Goal: Task Accomplishment & Management: Manage account settings

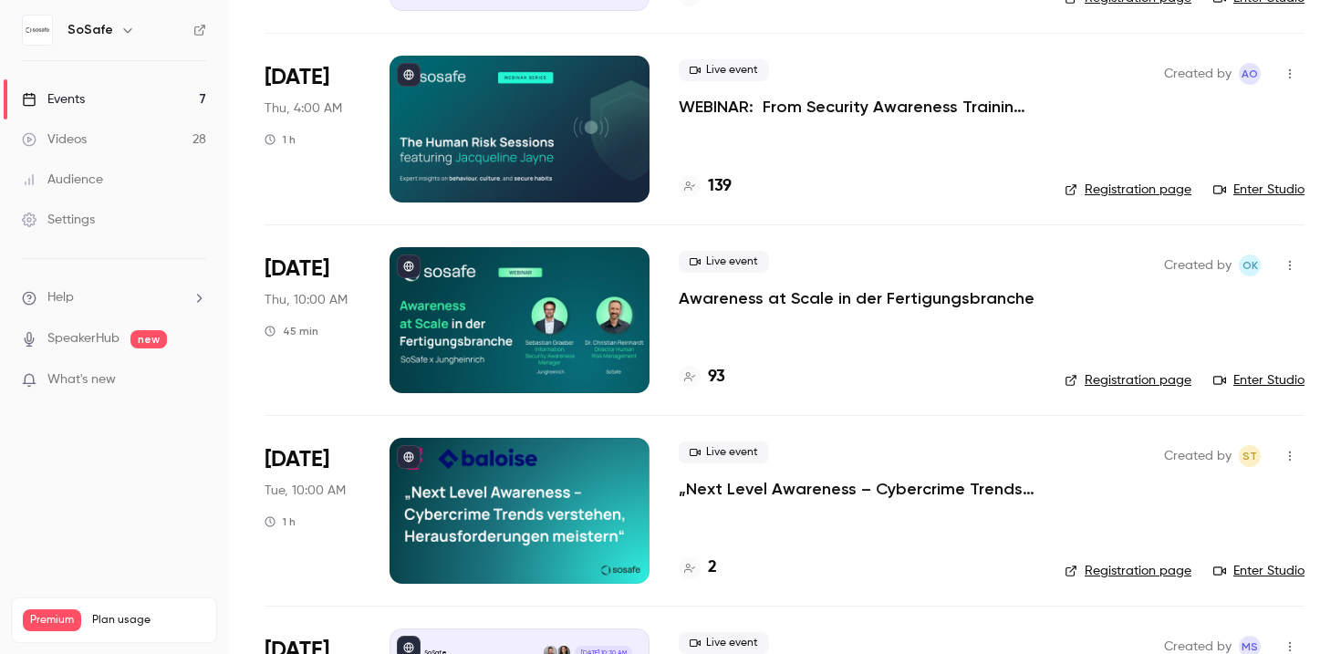
scroll to position [309, 0]
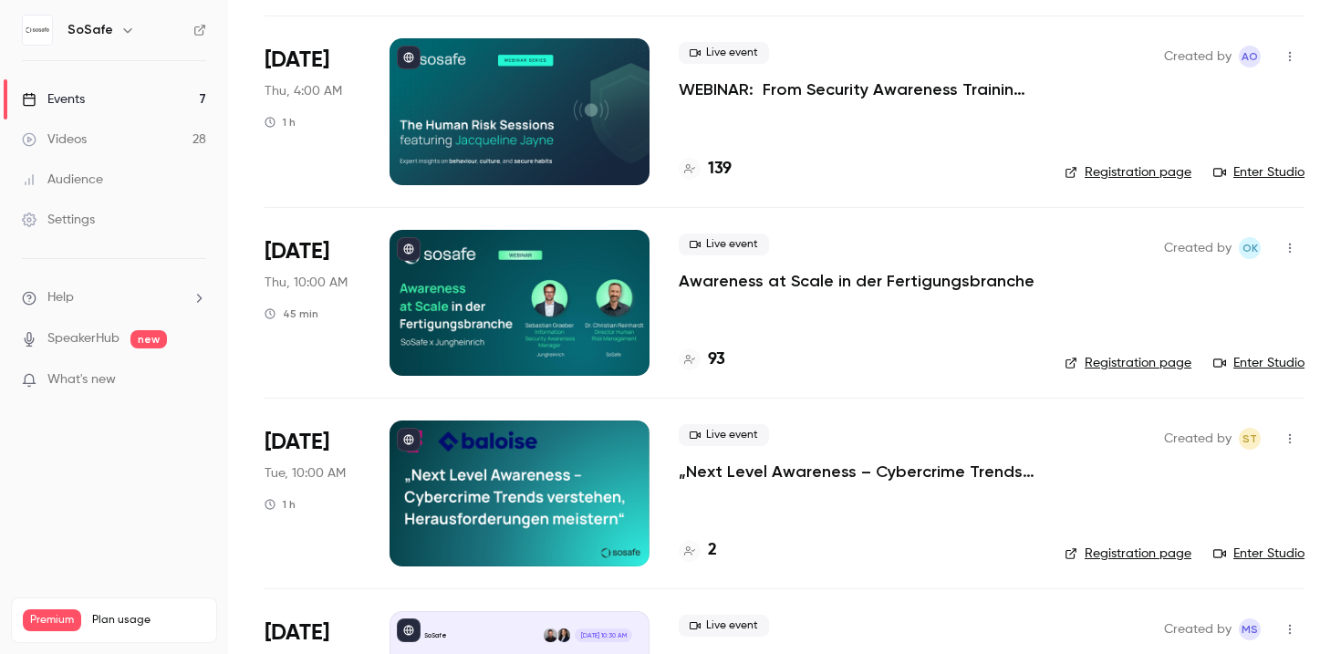
click at [568, 342] on div at bounding box center [520, 303] width 260 height 146
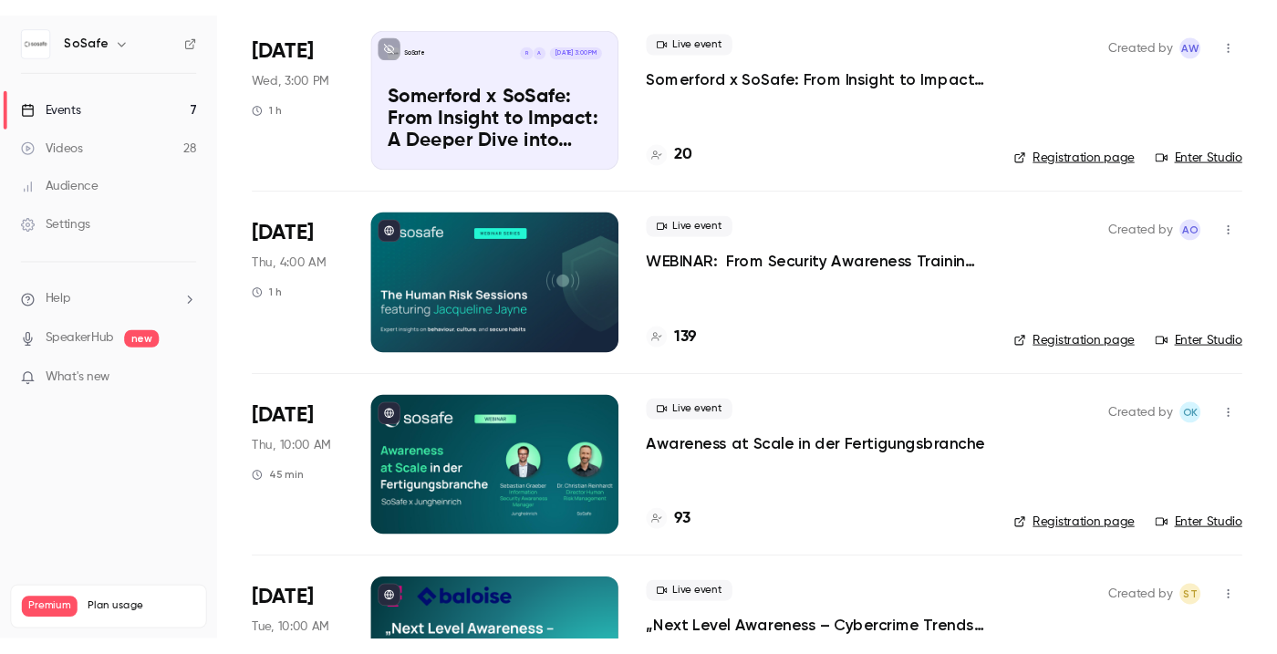
scroll to position [161, 0]
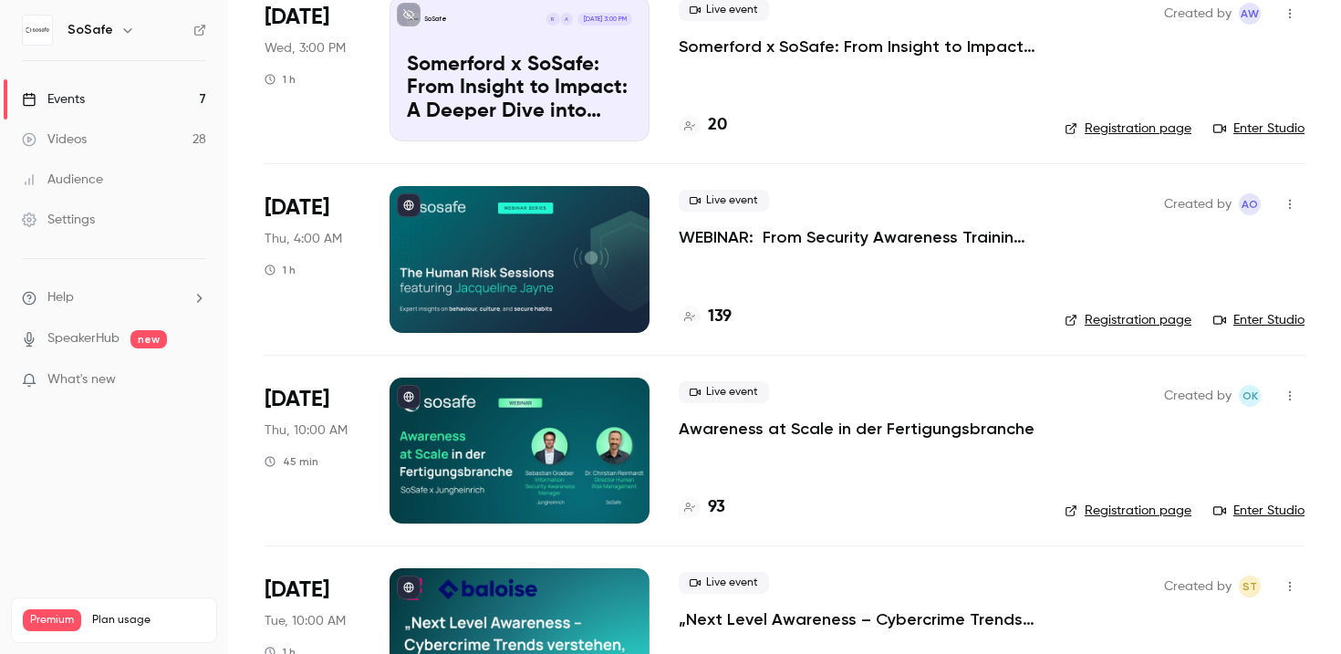
click at [1259, 511] on link "Enter Studio" at bounding box center [1259, 511] width 91 height 18
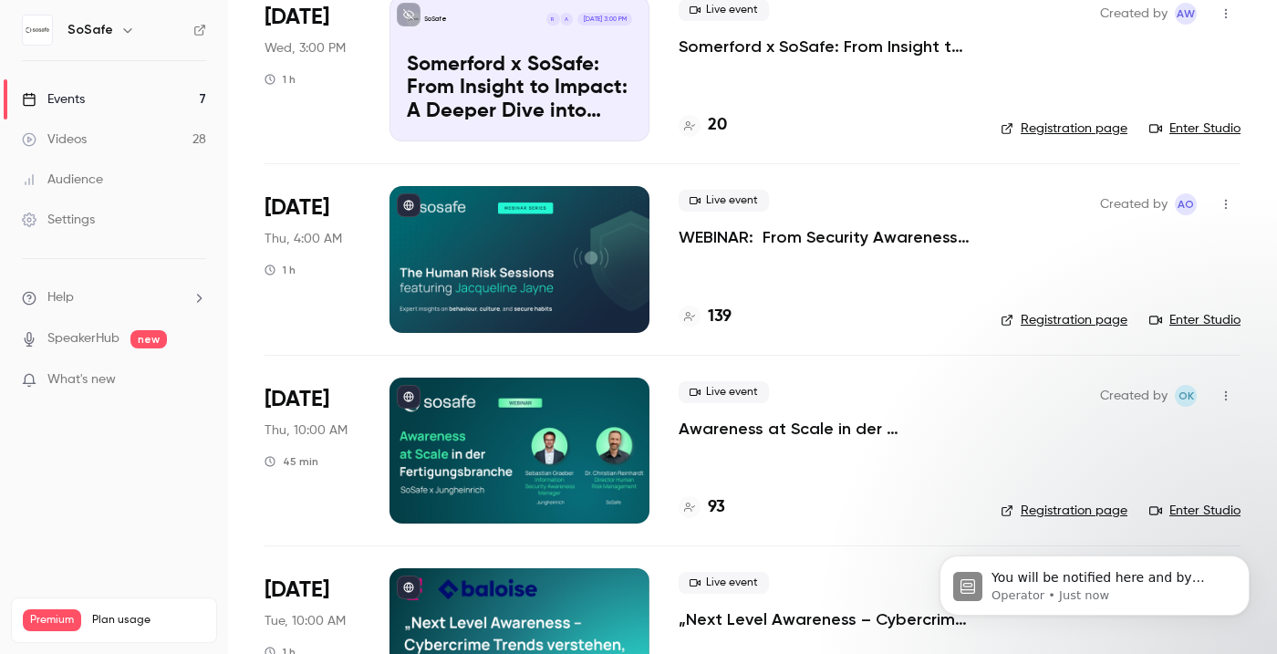
scroll to position [0, 0]
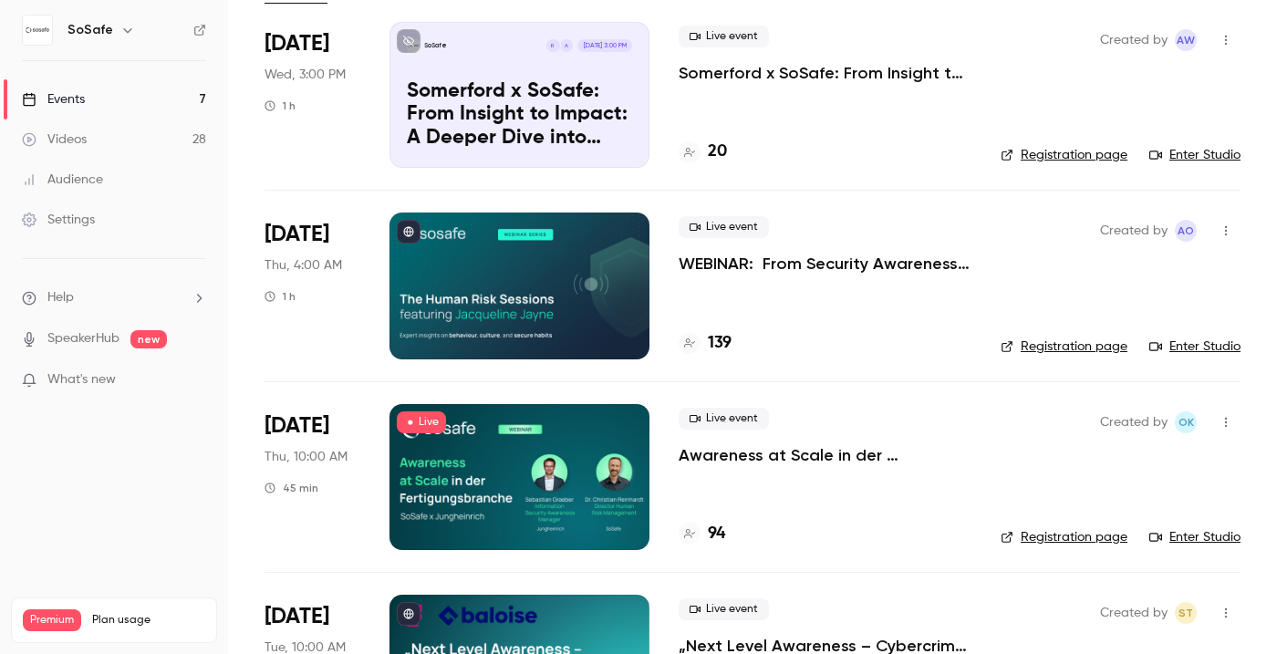
scroll to position [247, 0]
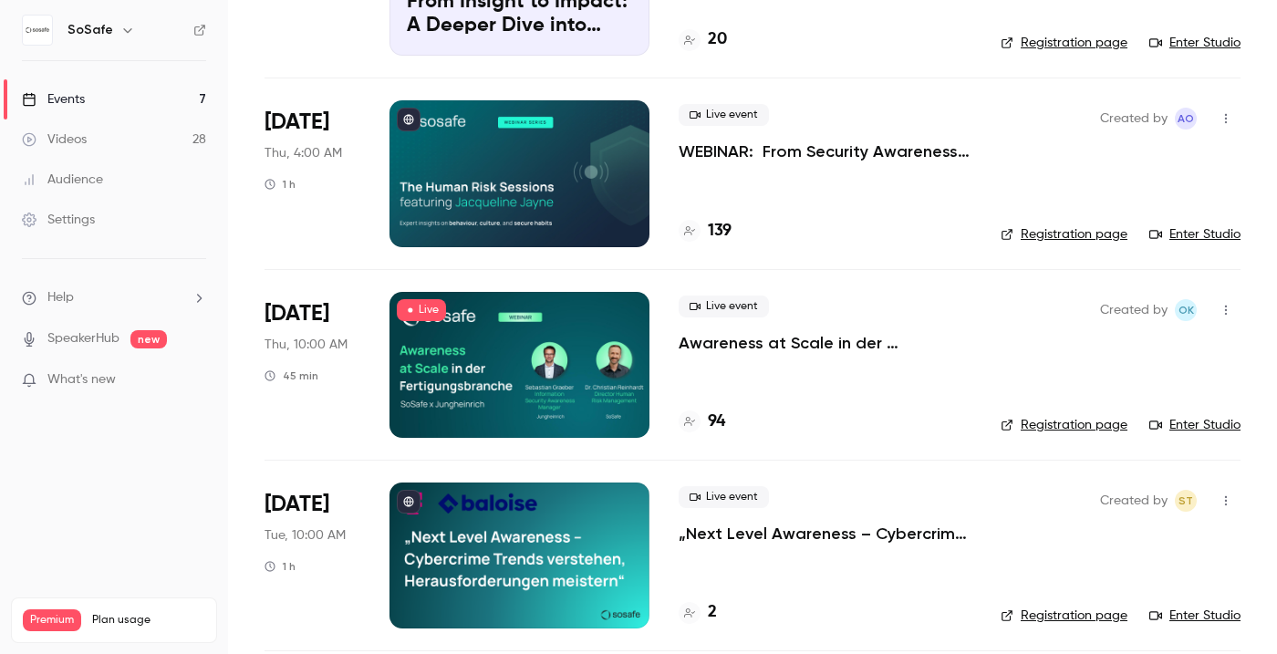
click at [580, 359] on div at bounding box center [520, 365] width 260 height 146
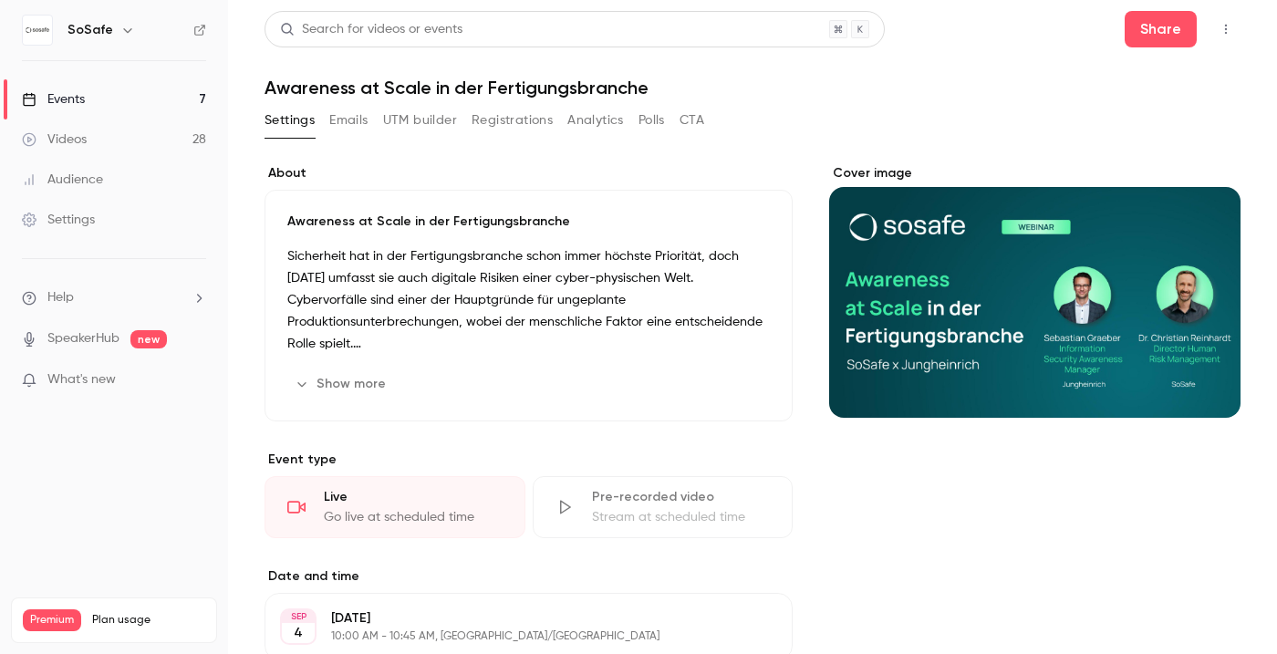
click at [361, 124] on button "Emails" at bounding box center [348, 120] width 38 height 29
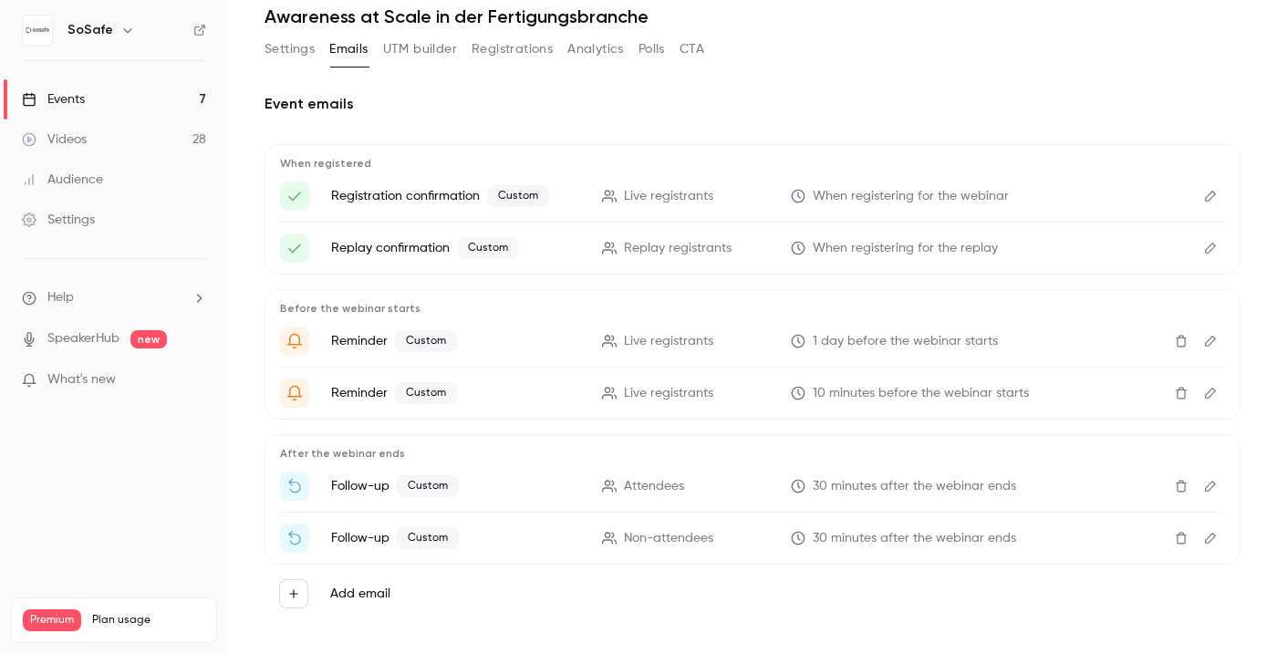
scroll to position [88, 0]
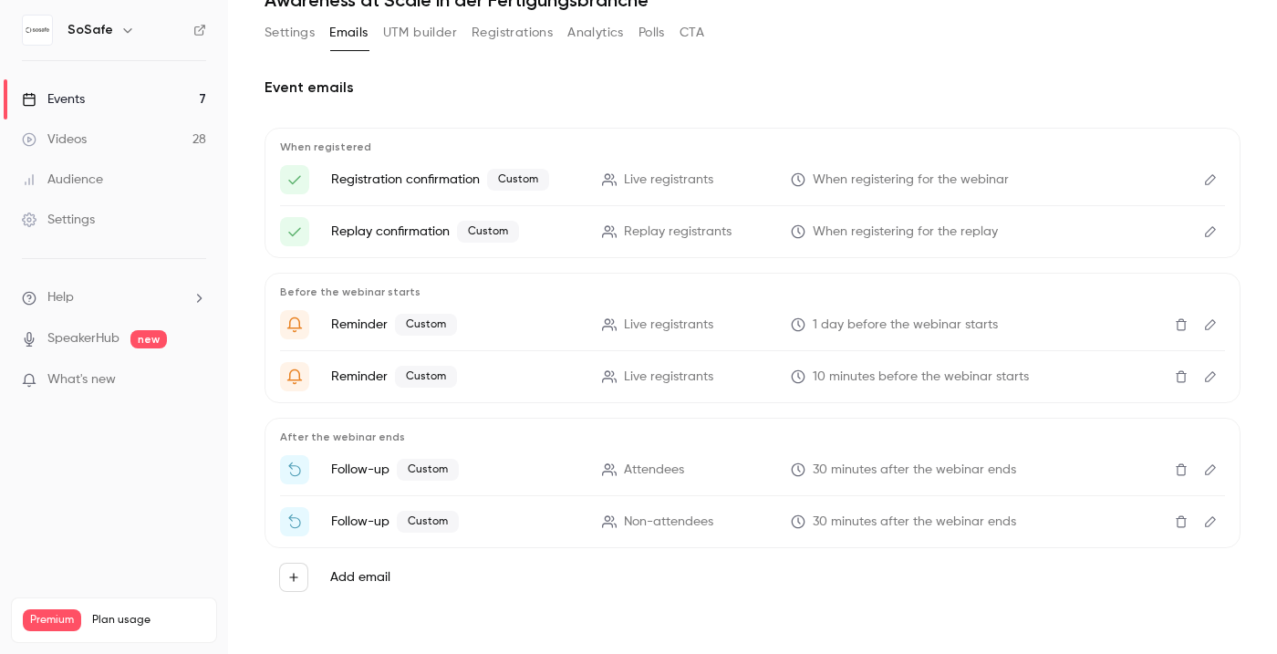
click at [1182, 474] on icon "Delete" at bounding box center [1181, 470] width 15 height 13
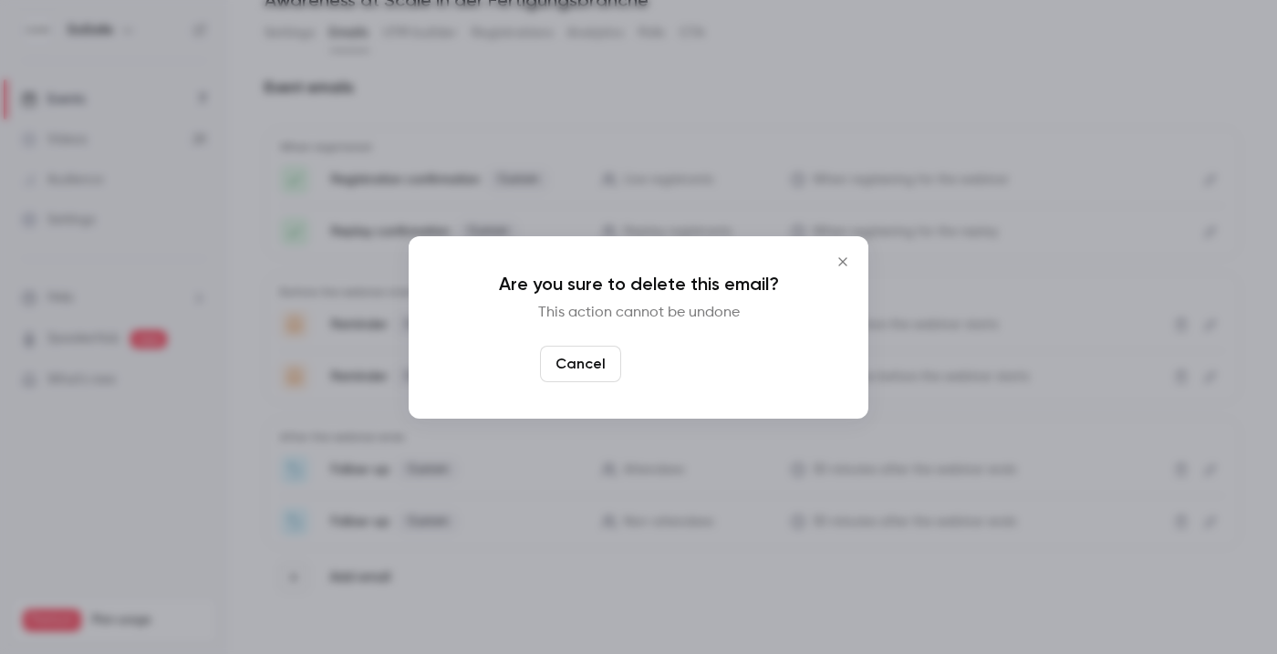
click at [683, 359] on button "Yes, delete" at bounding box center [683, 364] width 109 height 36
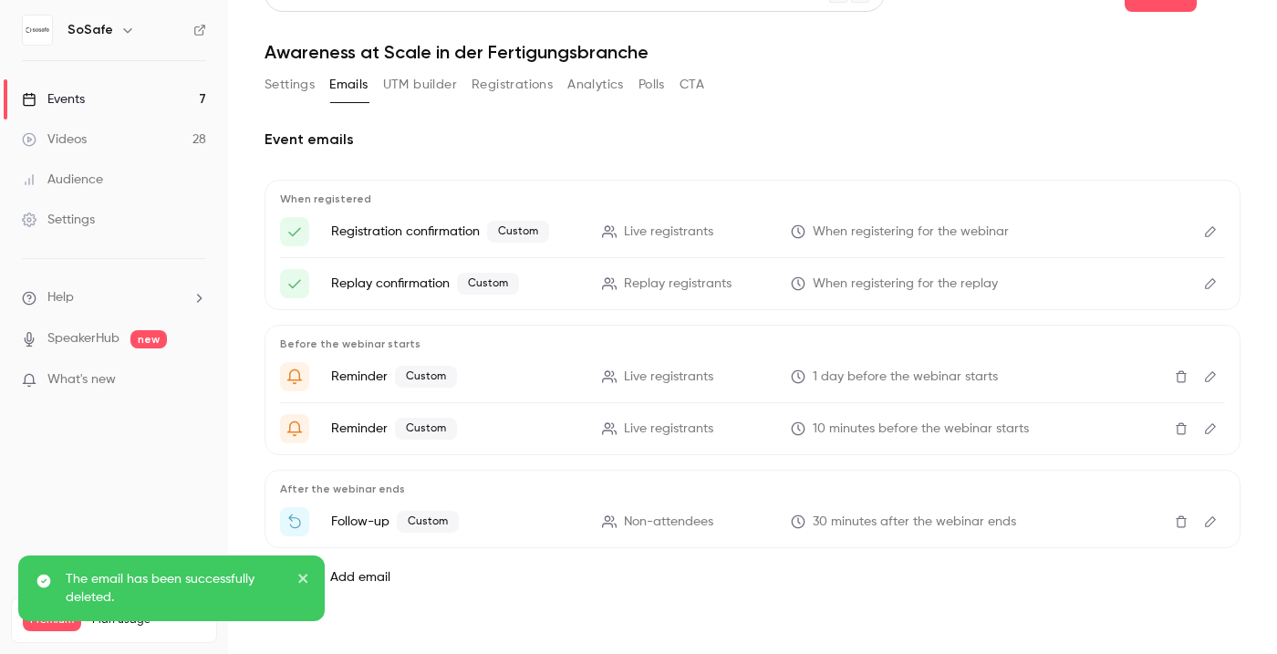
scroll to position [36, 0]
click at [1182, 519] on icon "Delete" at bounding box center [1181, 522] width 15 height 13
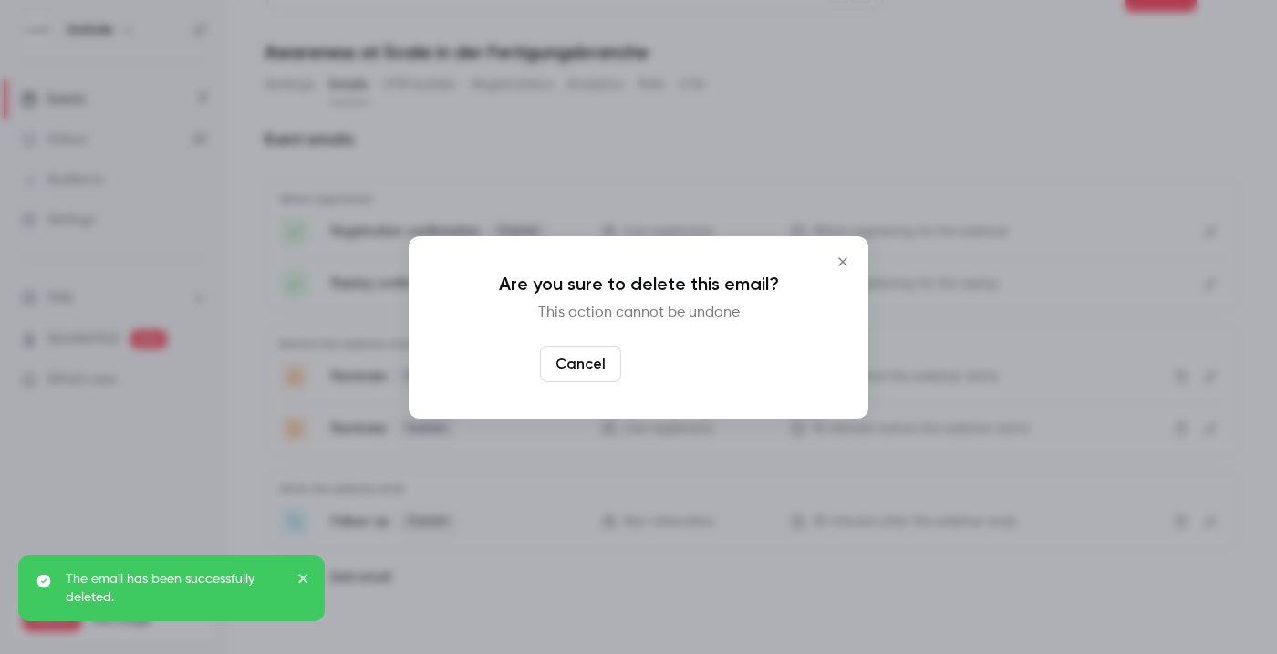
click at [696, 355] on button "Yes, delete" at bounding box center [683, 364] width 109 height 36
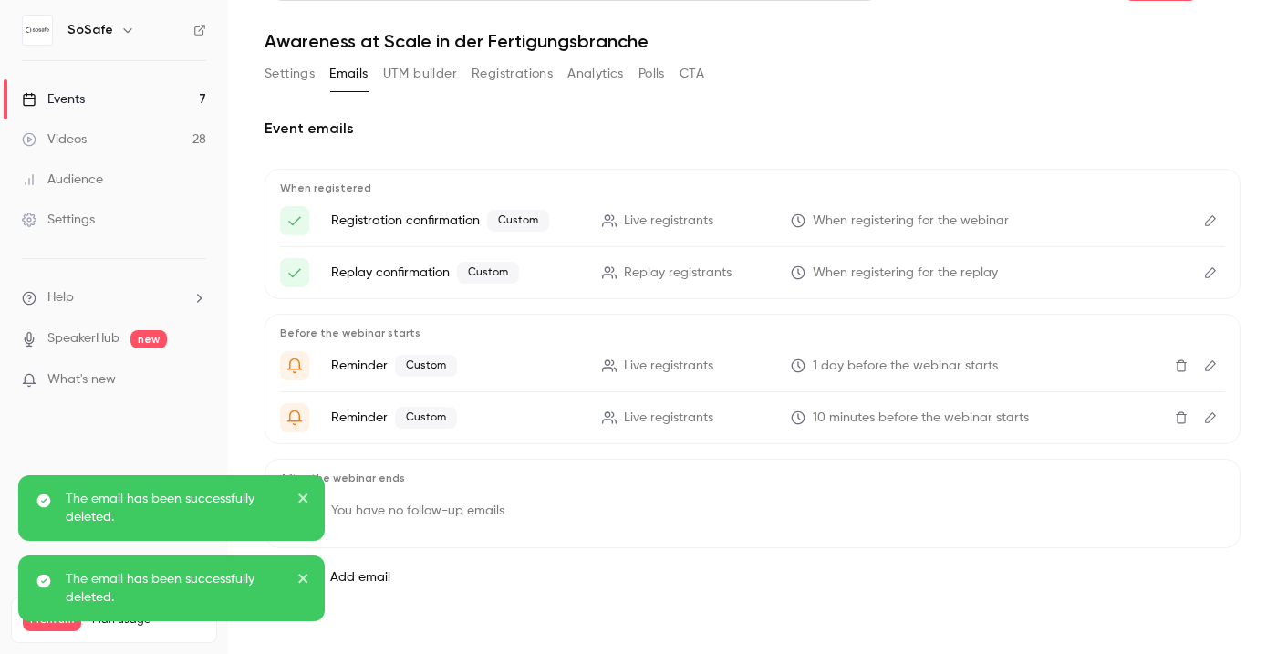
scroll to position [0, 0]
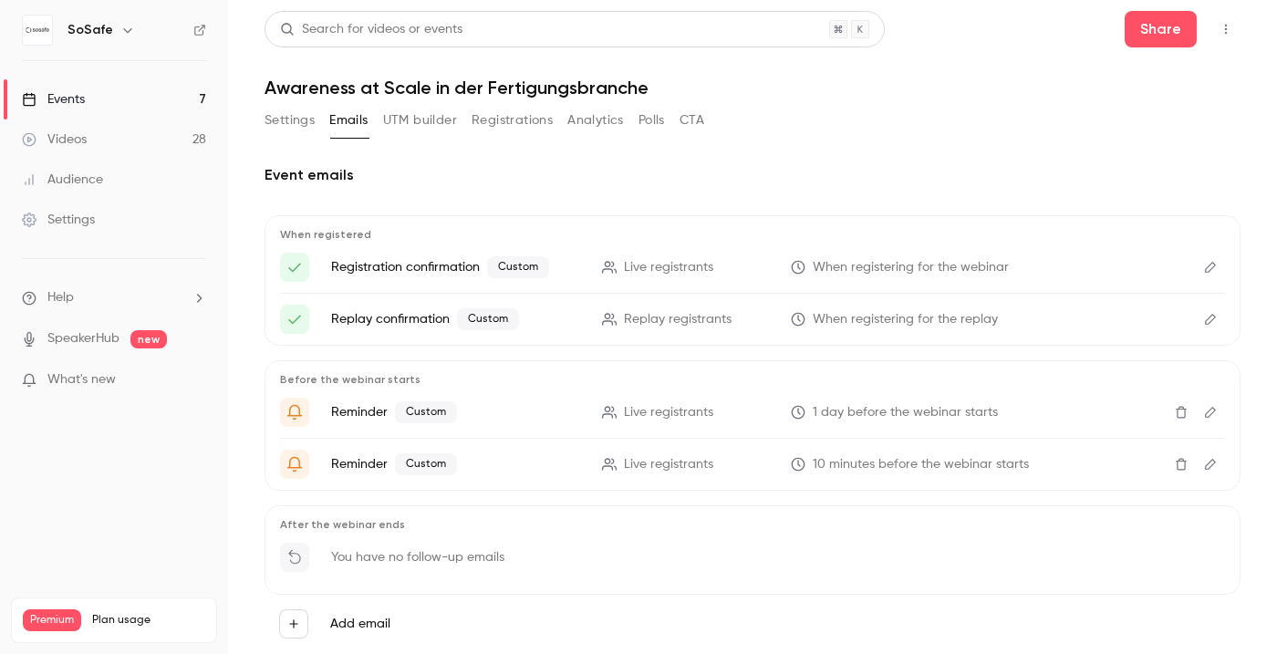
click at [289, 118] on button "Settings" at bounding box center [290, 120] width 50 height 29
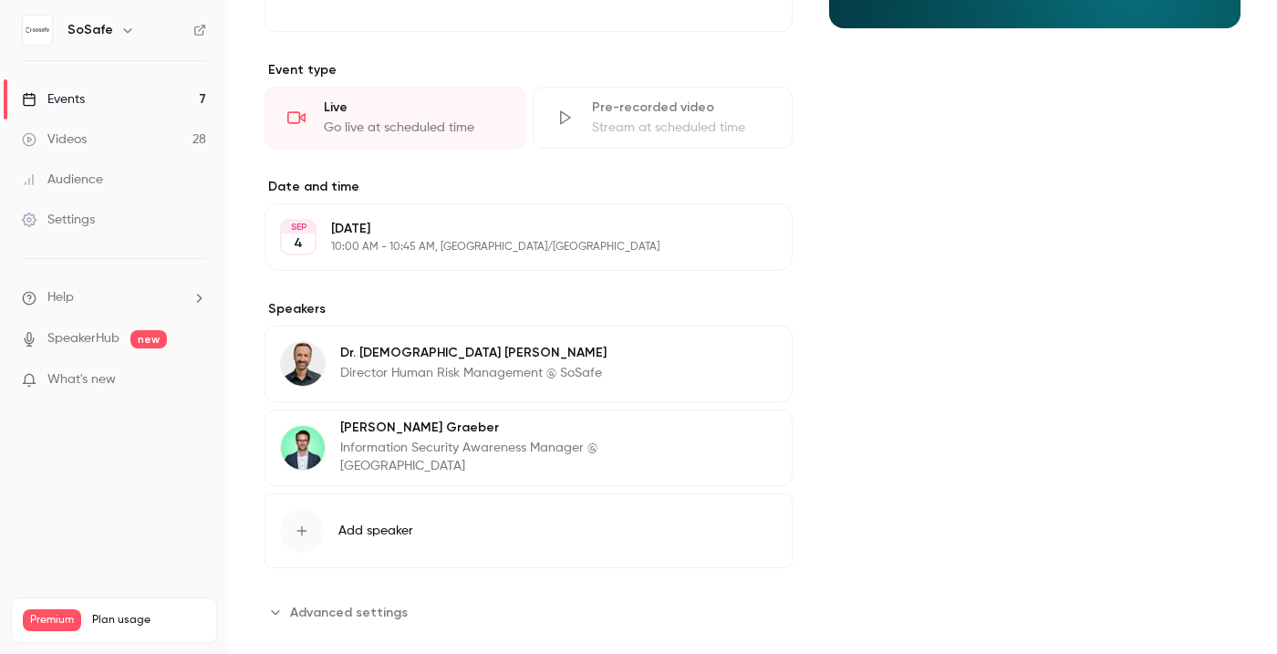
scroll to position [392, 0]
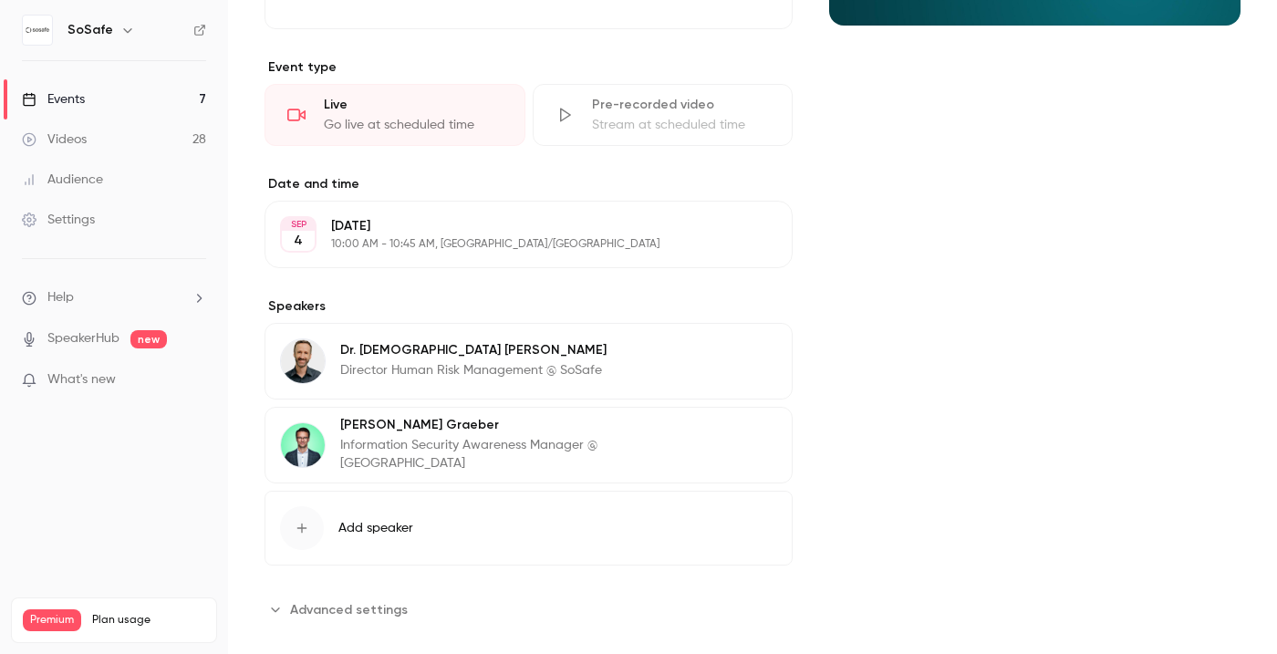
click at [734, 444] on icon "button" at bounding box center [726, 437] width 15 height 15
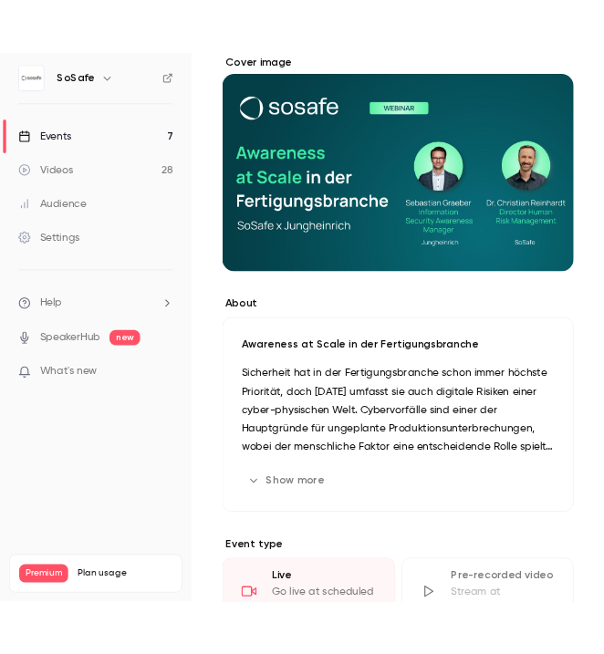
scroll to position [72, 0]
